Goal: Find contact information: Obtain details needed to contact an individual or organization

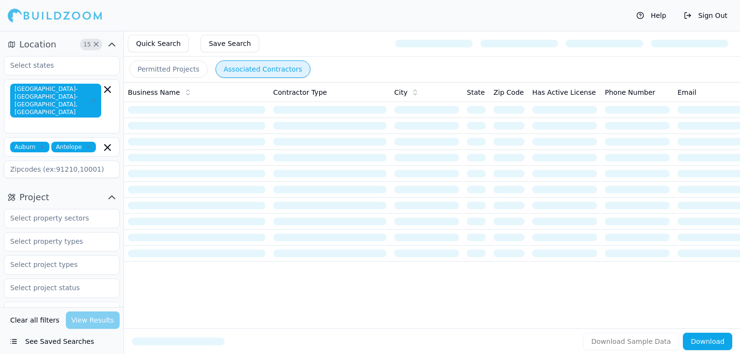
click at [662, 16] on button "Help" at bounding box center [651, 15] width 40 height 15
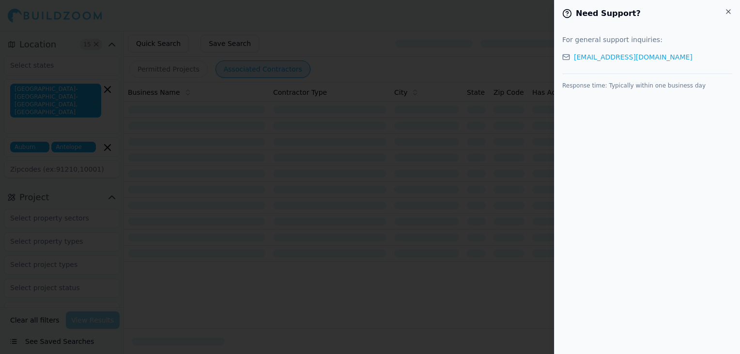
click at [605, 85] on p "Response time: Typically within one business day" at bounding box center [647, 86] width 170 height 8
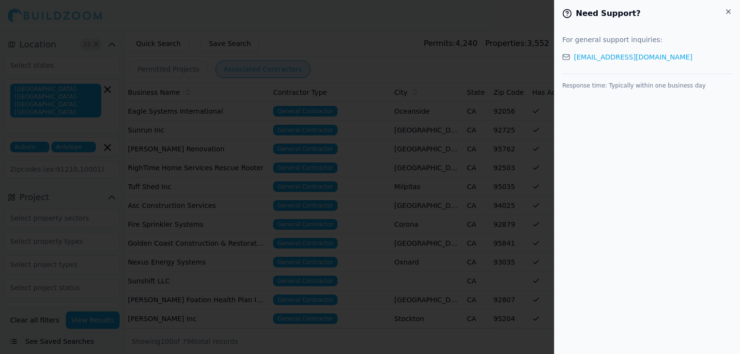
click at [608, 85] on p "Response time: Typically within one business day" at bounding box center [647, 86] width 170 height 8
click at [594, 105] on div "Need Support? For general support inquiries: [EMAIL_ADDRESS][DOMAIN_NAME] Respo…" at bounding box center [647, 177] width 186 height 354
click at [650, 77] on div "Response time: Typically within one business day" at bounding box center [647, 82] width 170 height 16
click at [612, 89] on div "Need Support? For general support inquiries: [EMAIL_ADDRESS][DOMAIN_NAME] Respo…" at bounding box center [647, 177] width 186 height 354
click at [577, 99] on div "Need Support? For general support inquiries: [EMAIL_ADDRESS][DOMAIN_NAME] Respo…" at bounding box center [647, 177] width 186 height 354
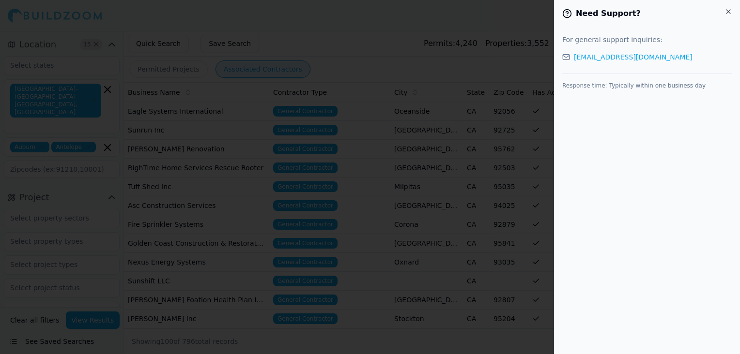
click at [576, 125] on div "Need Support? For general support inquiries: [EMAIL_ADDRESS][DOMAIN_NAME] Respo…" at bounding box center [647, 177] width 186 height 354
click at [726, 11] on icon "button" at bounding box center [728, 12] width 8 height 8
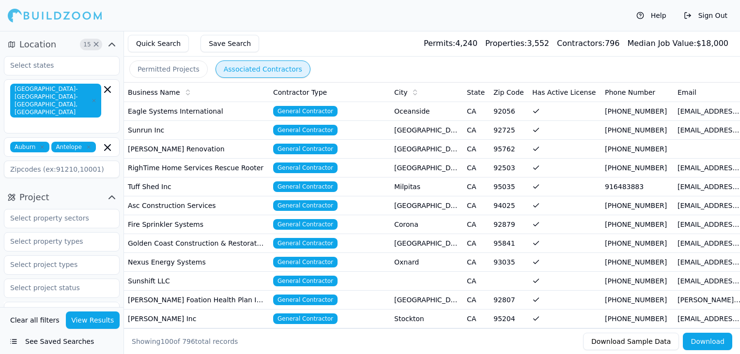
click at [690, 15] on button "Sign Out" at bounding box center [705, 15] width 53 height 15
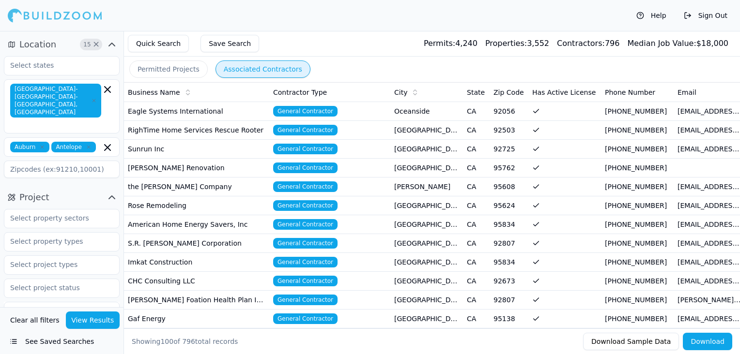
click at [657, 15] on button "Help" at bounding box center [651, 15] width 40 height 15
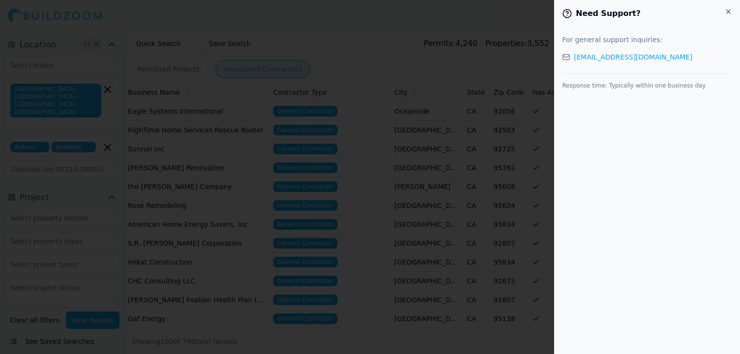
click at [587, 99] on div "Need Support? For general support inquiries: [EMAIL_ADDRESS][DOMAIN_NAME] Respo…" at bounding box center [647, 177] width 186 height 354
click at [596, 85] on p "Response time: Typically within one business day" at bounding box center [647, 86] width 170 height 8
click at [610, 56] on link "[EMAIL_ADDRESS][DOMAIN_NAME]" at bounding box center [633, 57] width 119 height 10
click at [729, 9] on icon "button" at bounding box center [728, 12] width 8 height 8
